Goal: Check status: Check status

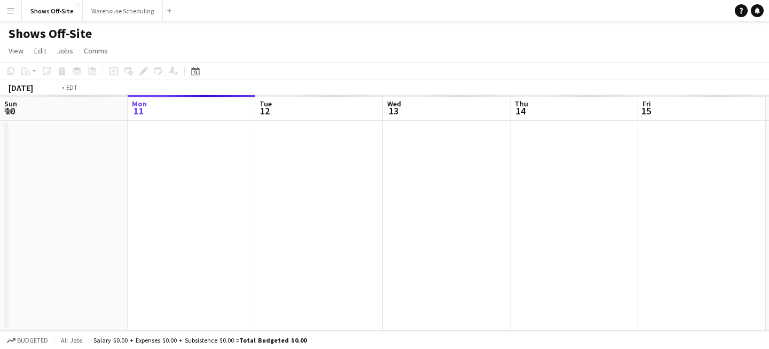
scroll to position [0, 368]
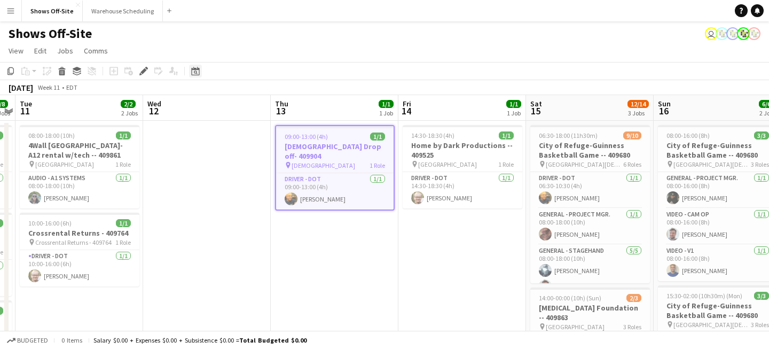
click at [196, 74] on icon "Date picker" at bounding box center [195, 71] width 9 height 9
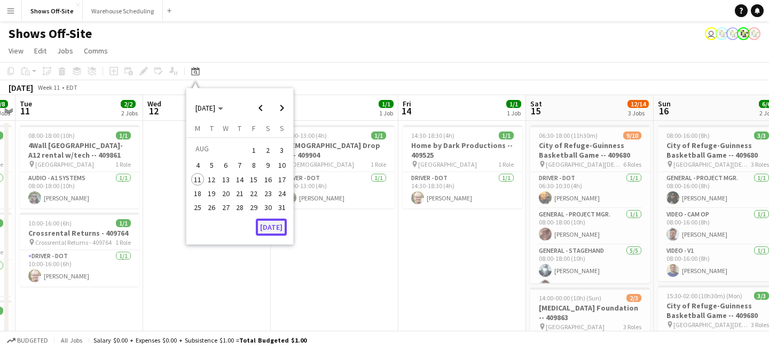
click at [274, 232] on button "[DATE]" at bounding box center [271, 226] width 31 height 17
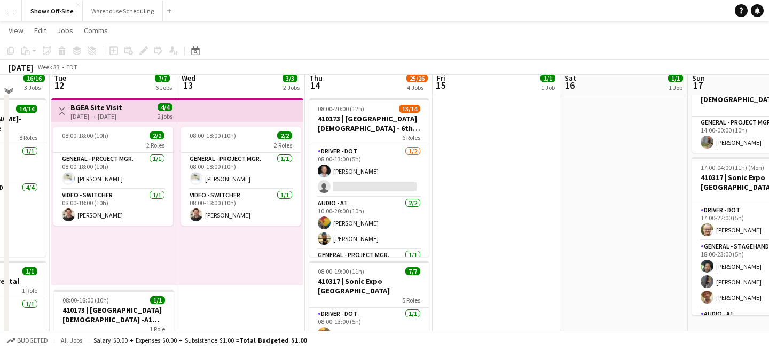
scroll to position [219, 0]
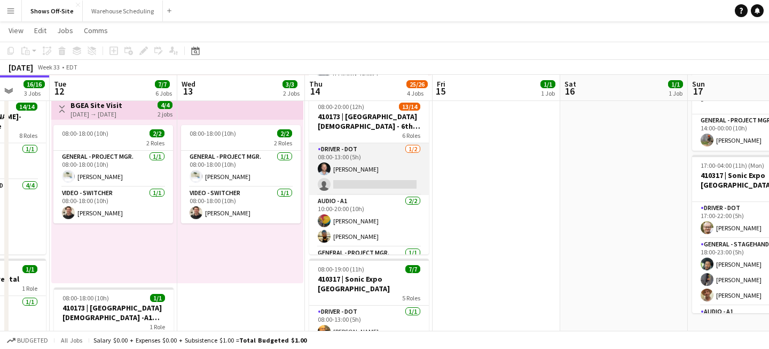
click at [361, 168] on app-card-role "Driver - DOT [DATE] 08:00-13:00 (5h) [PERSON_NAME] single-neutral-actions" at bounding box center [369, 169] width 120 height 52
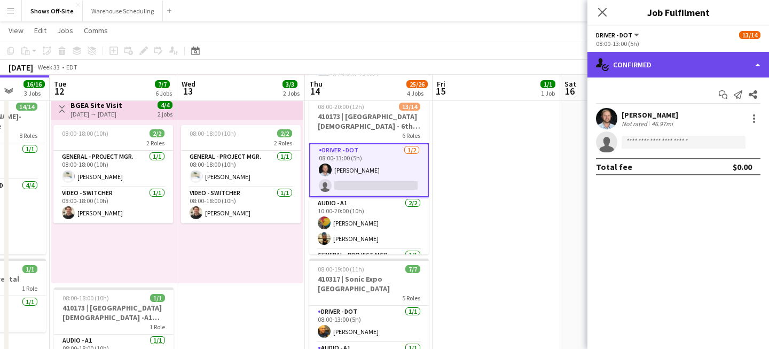
click at [640, 64] on div "single-neutral-actions-check-2 Confirmed" at bounding box center [679, 65] width 182 height 26
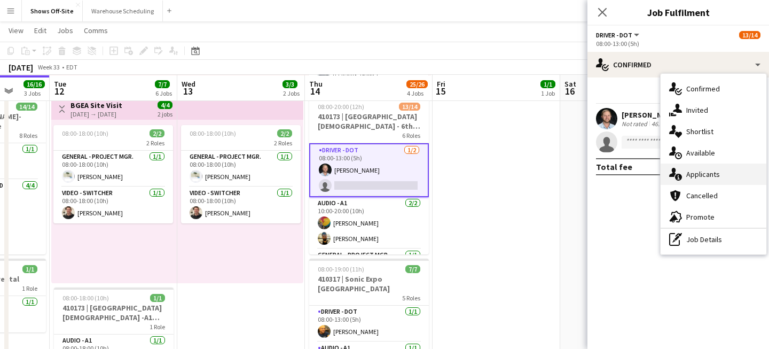
click at [697, 169] on div "single-neutral-actions-information Applicants" at bounding box center [714, 173] width 106 height 21
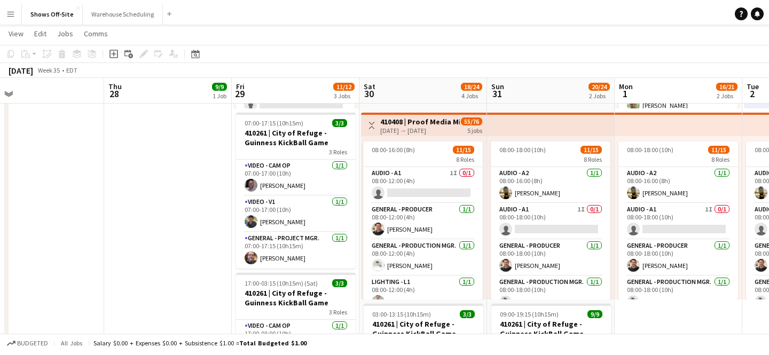
scroll to position [0, 0]
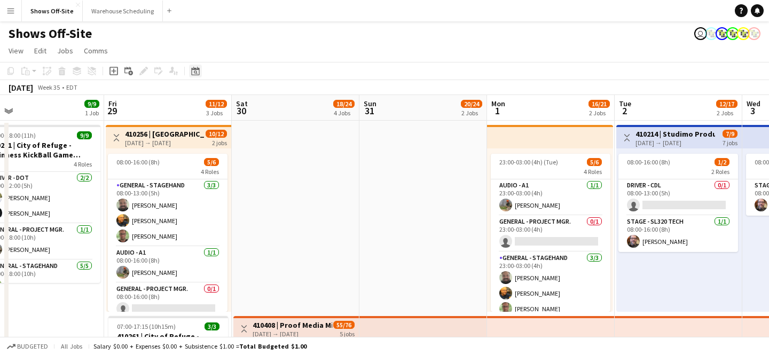
click at [201, 73] on div "Date picker" at bounding box center [195, 71] width 13 height 13
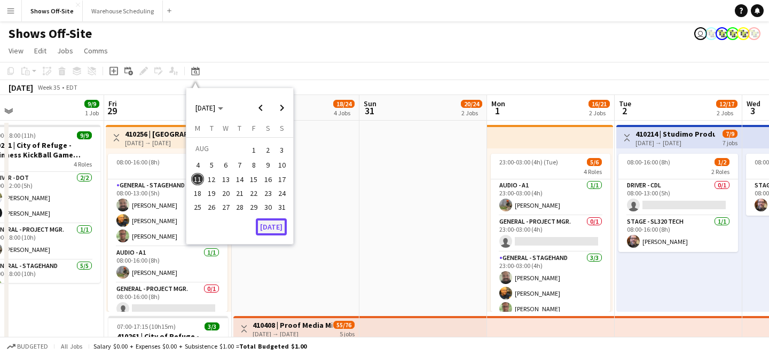
click at [282, 226] on button "[DATE]" at bounding box center [271, 226] width 31 height 17
